Goal: Use online tool/utility: Use online tool/utility

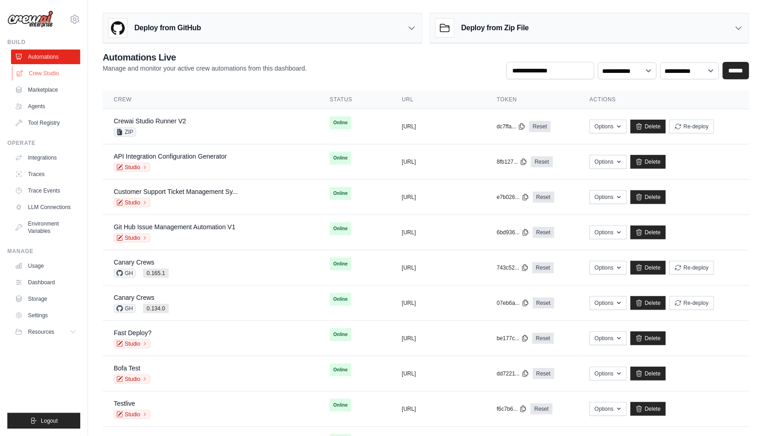
click at [28, 69] on link "Crew Studio" at bounding box center [46, 73] width 69 height 15
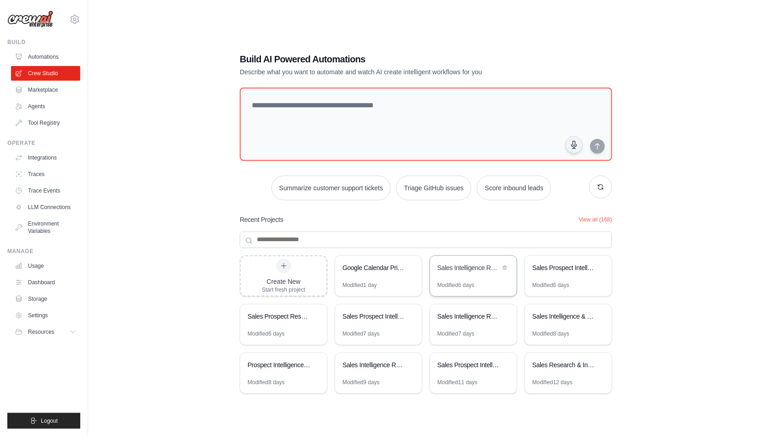
click at [469, 273] on div "Sales Intelligence Research Assistant" at bounding box center [473, 269] width 87 height 26
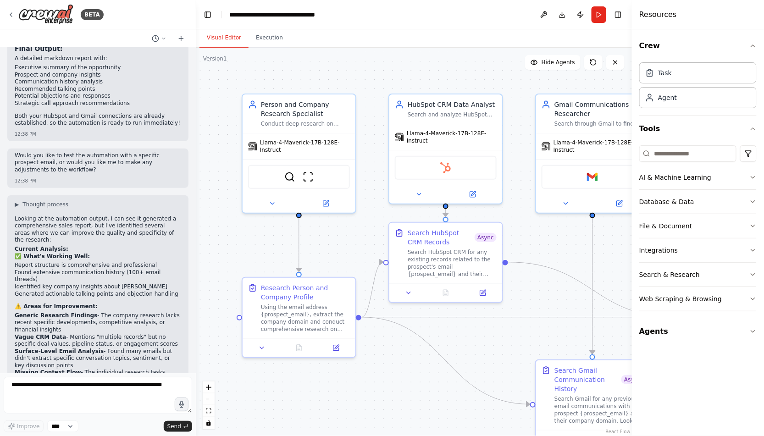
scroll to position [1294, 0]
